Goal: Information Seeking & Learning: Learn about a topic

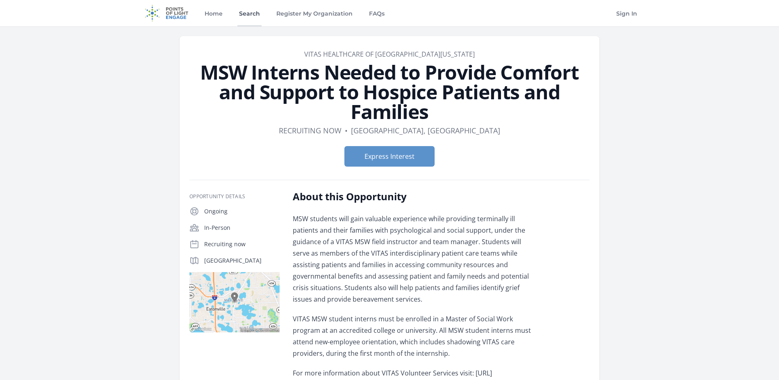
click at [242, 15] on link "Search" at bounding box center [250, 13] width 24 height 26
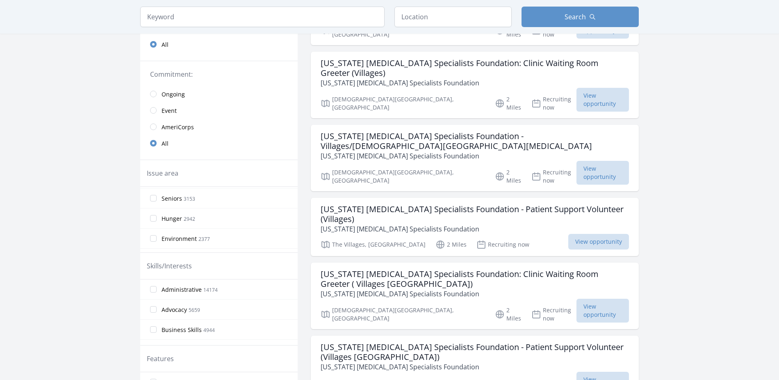
scroll to position [136, 0]
click at [156, 202] on input "Seniors 3153" at bounding box center [153, 201] width 7 height 7
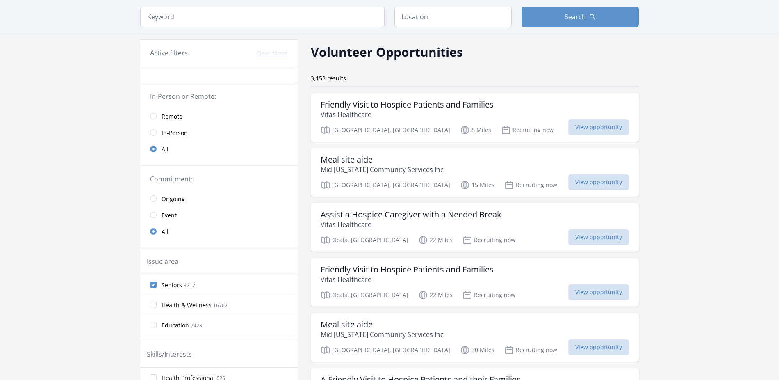
scroll to position [0, 0]
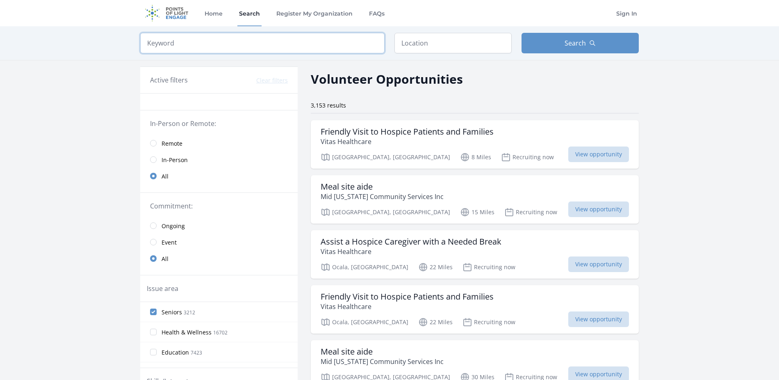
click at [186, 50] on input "search" at bounding box center [262, 43] width 245 height 21
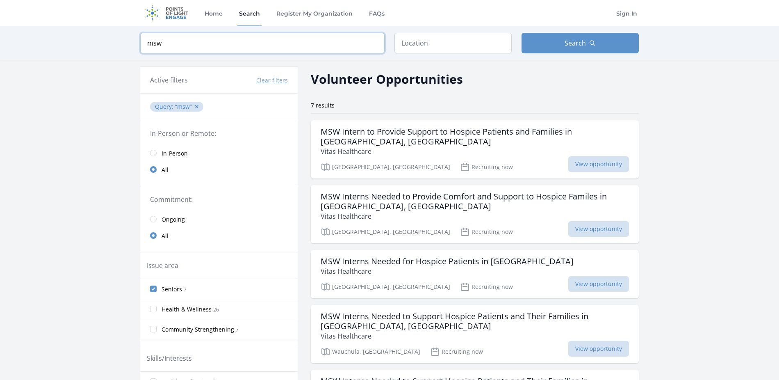
type input "msw"
click at [475, 48] on input "text" at bounding box center [453, 43] width 117 height 21
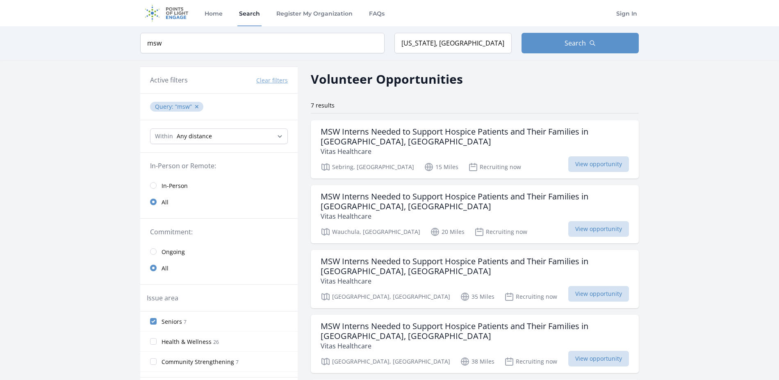
click at [157, 321] on label "Seniors 7" at bounding box center [219, 321] width 158 height 16
click at [157, 321] on input "Seniors 7" at bounding box center [153, 321] width 7 height 7
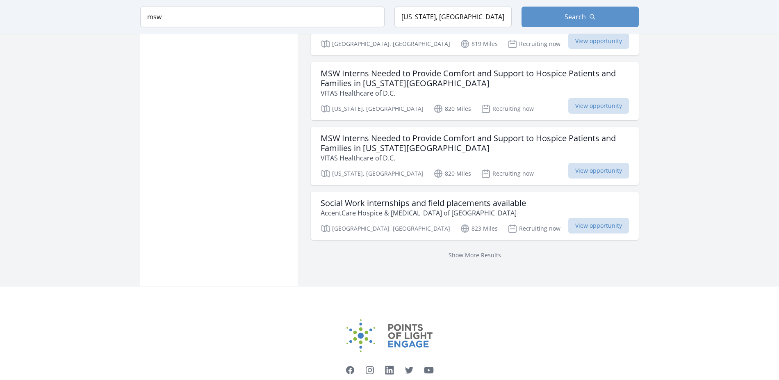
scroll to position [1139, 0]
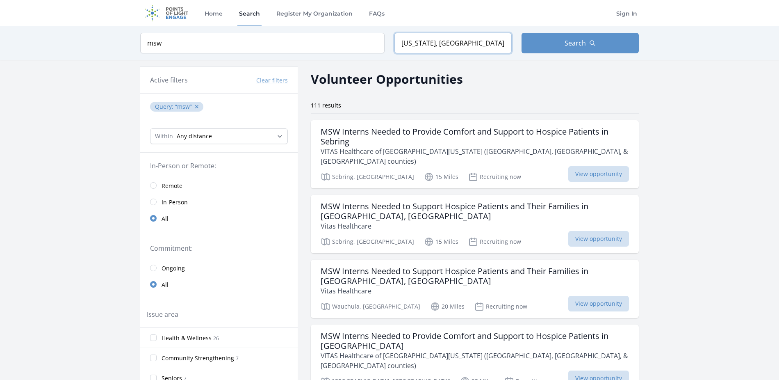
drag, startPoint x: 444, startPoint y: 43, endPoint x: 386, endPoint y: 46, distance: 58.3
click at [386, 46] on form "Keyword msw Location Florida, USA Search" at bounding box center [389, 43] width 499 height 21
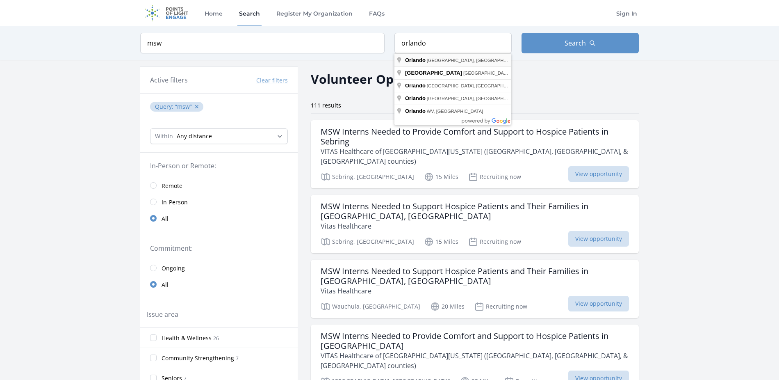
type input "Orlando, FL, USA"
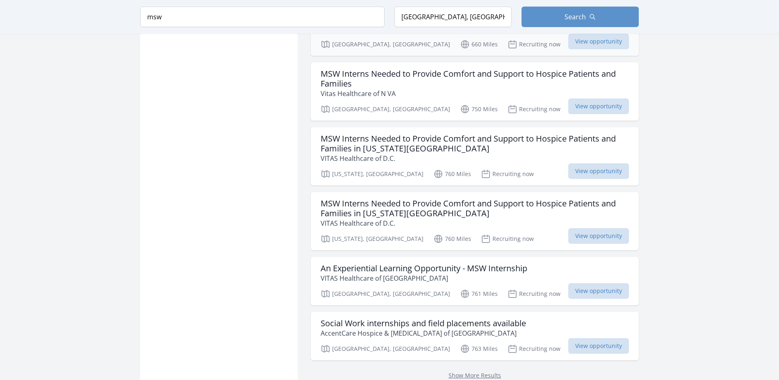
scroll to position [1097, 0]
